Goal: Information Seeking & Learning: Learn about a topic

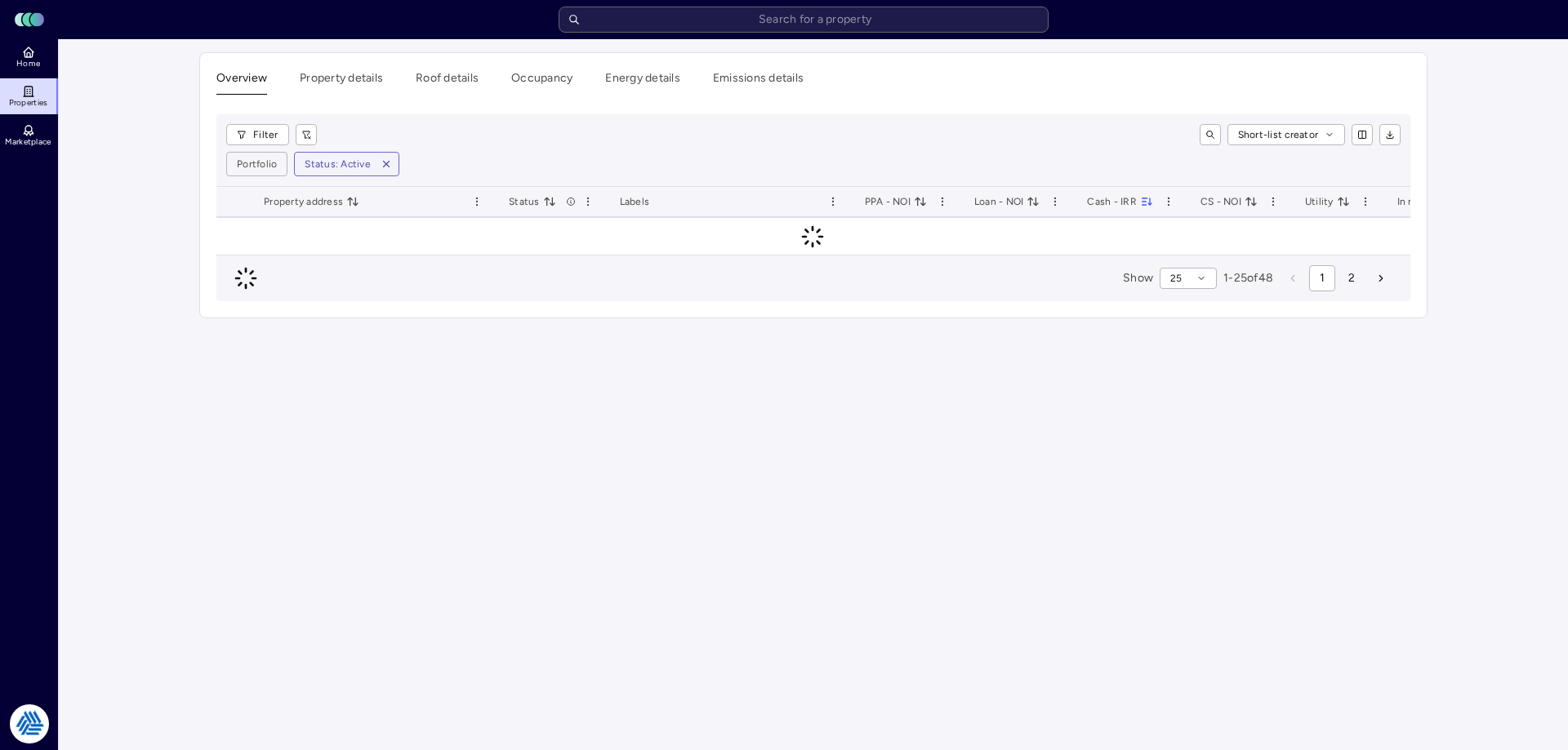
click at [124, 146] on main "Overview Property details Roof details Occupancy Energy details Emissions detai…" at bounding box center [813, 395] width 1509 height 712
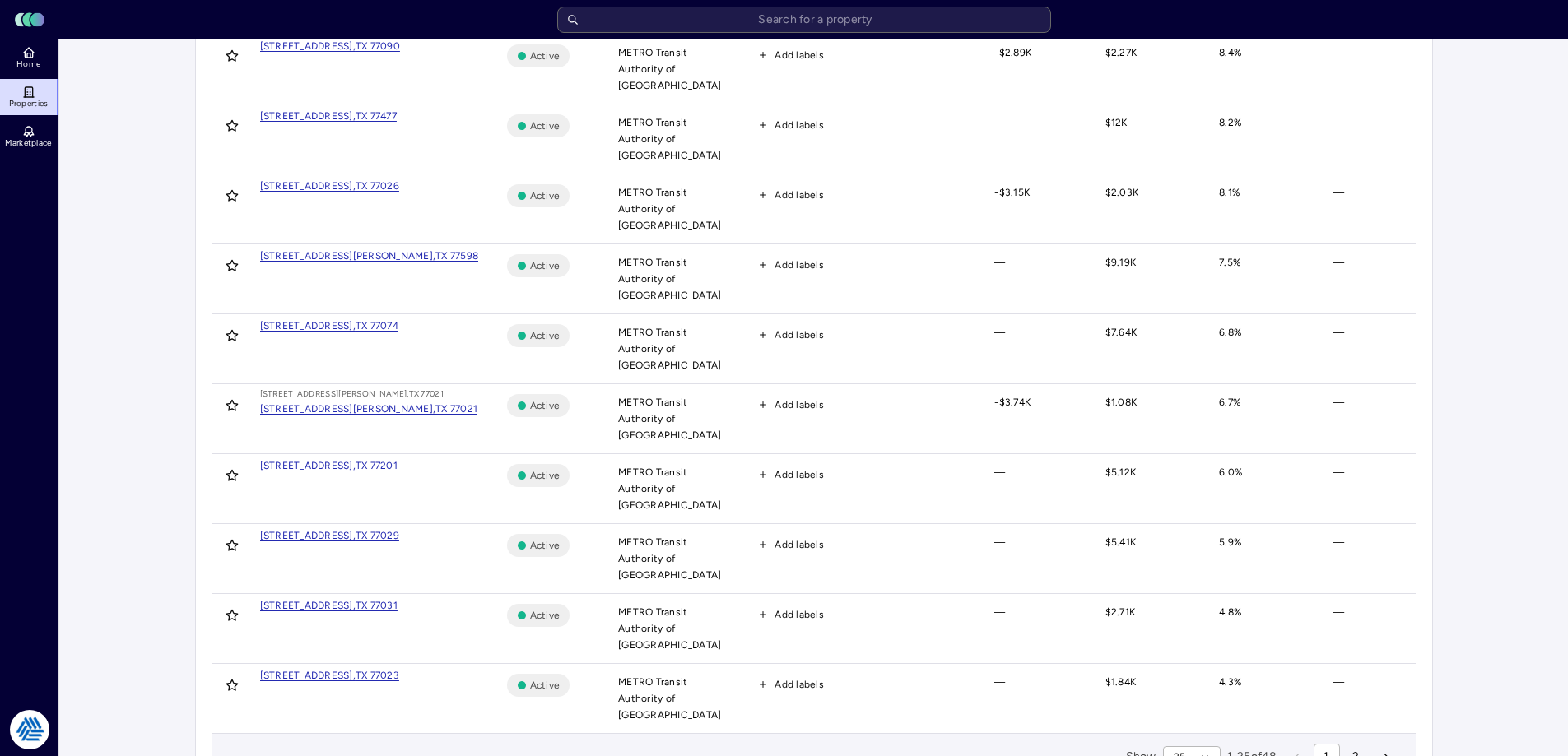
scroll to position [1301, 0]
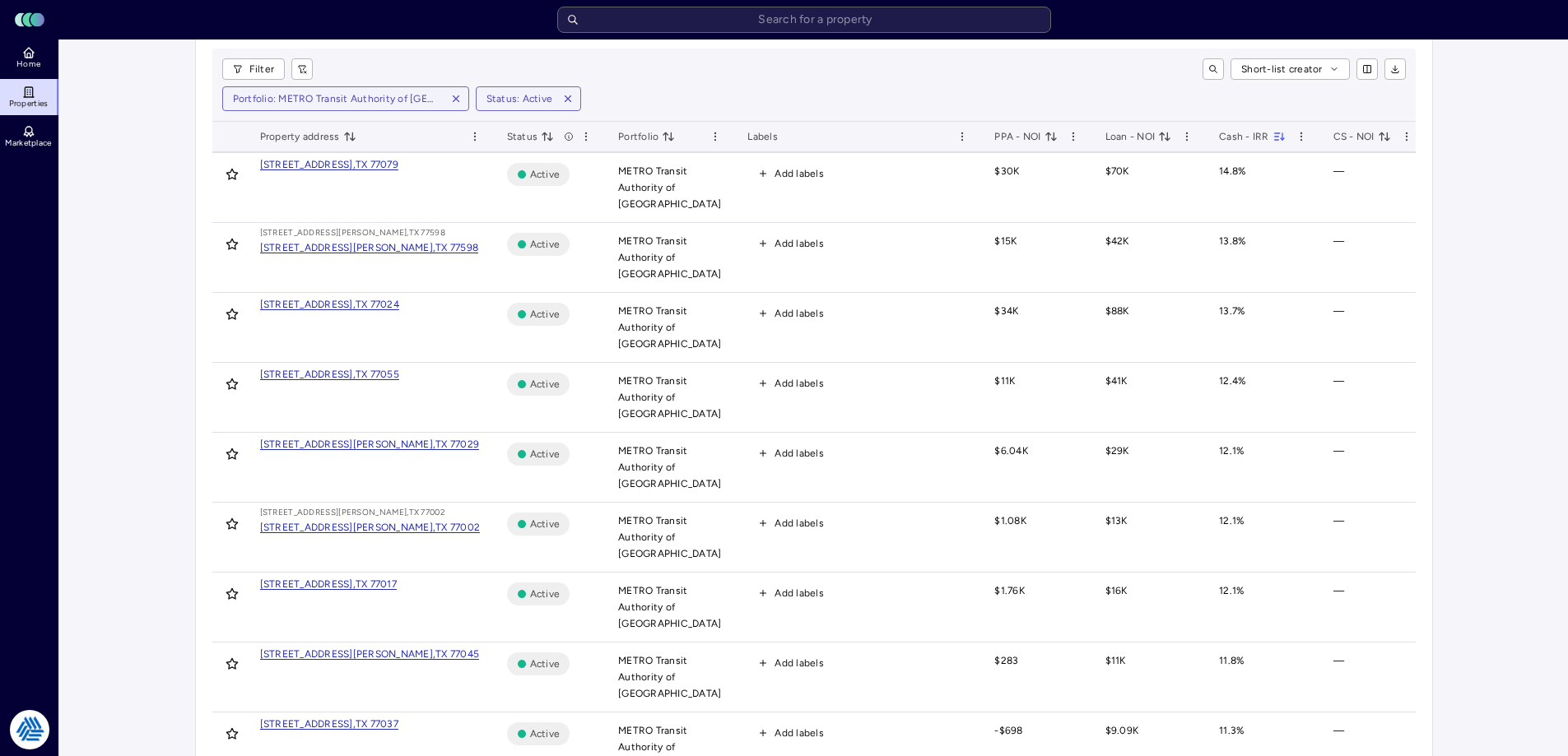
scroll to position [0, 0]
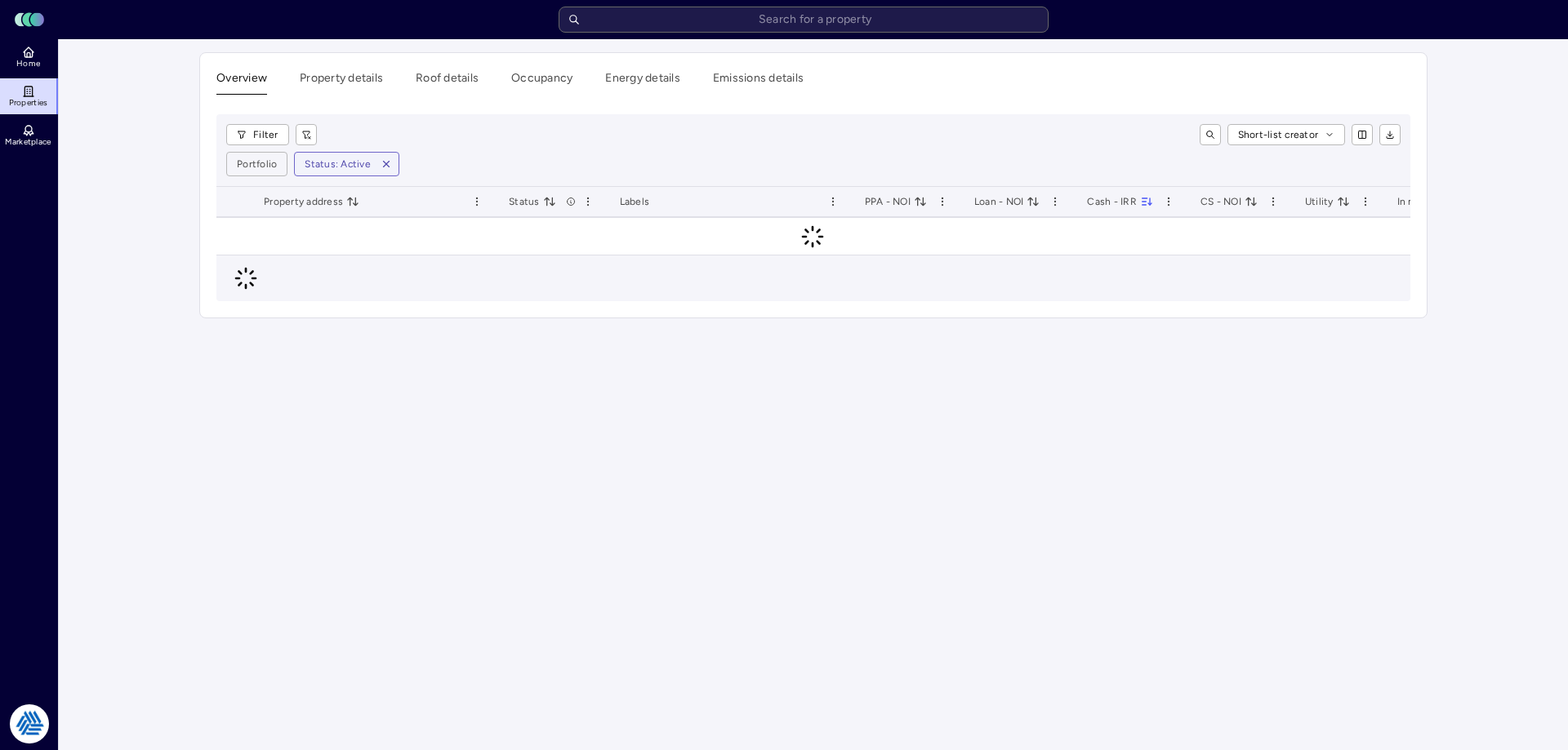
click at [175, 350] on main "Overview Property details Roof details Occupancy Energy details Emissions detai…" at bounding box center [813, 395] width 1509 height 712
